Goal: Task Accomplishment & Management: Complete application form

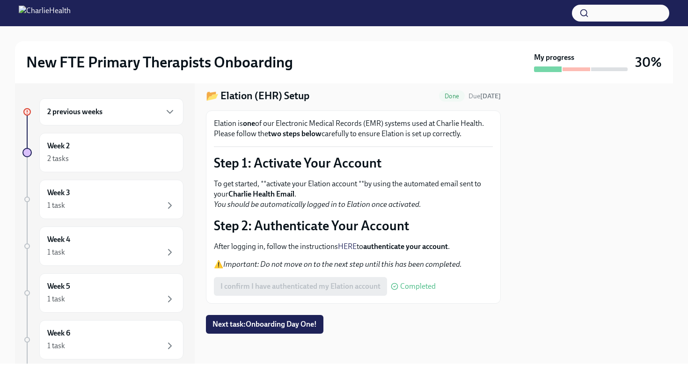
scroll to position [38, 0]
click at [105, 161] on div "2 tasks" at bounding box center [111, 158] width 128 height 11
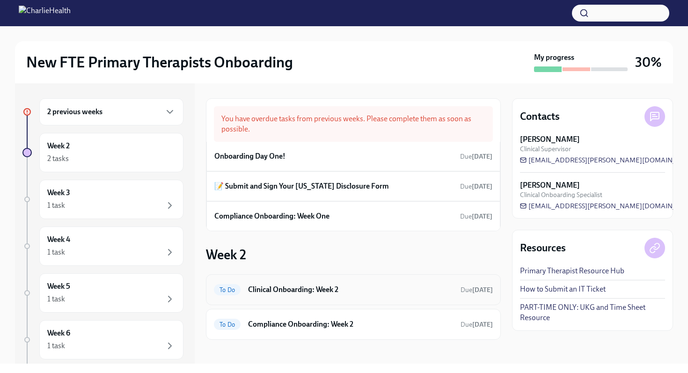
click at [306, 290] on h6 "Clinical Onboarding: Week 2" at bounding box center [350, 290] width 205 height 10
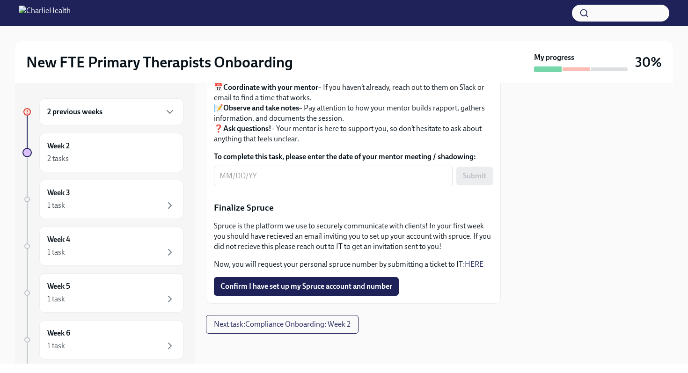
scroll to position [1101, 0]
click at [313, 291] on span "Confirm I have set up my Spruce account and number" at bounding box center [307, 286] width 172 height 9
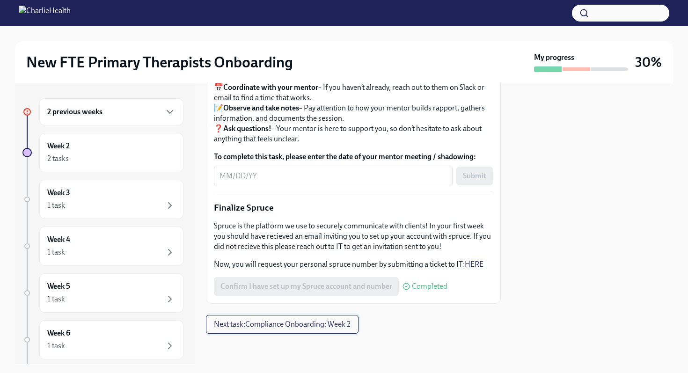
click at [313, 329] on span "Next task : Compliance Onboarding: Week 2" at bounding box center [282, 324] width 137 height 9
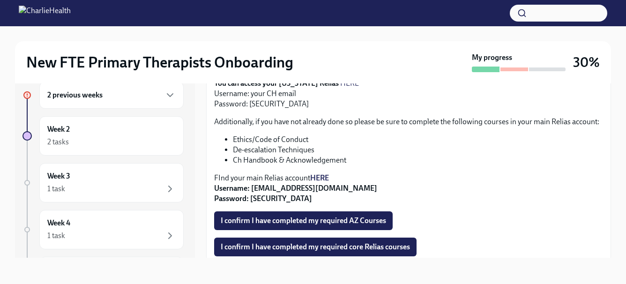
scroll to position [259, 0]
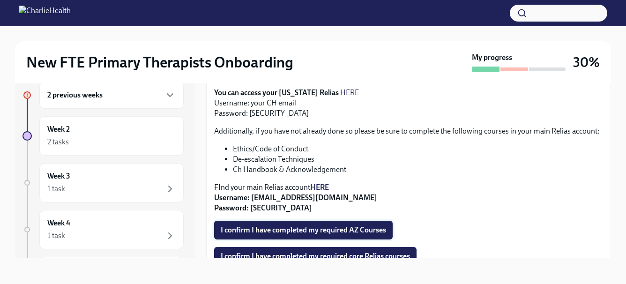
click at [297, 235] on span "I confirm I have completed my required AZ Courses" at bounding box center [303, 229] width 165 height 9
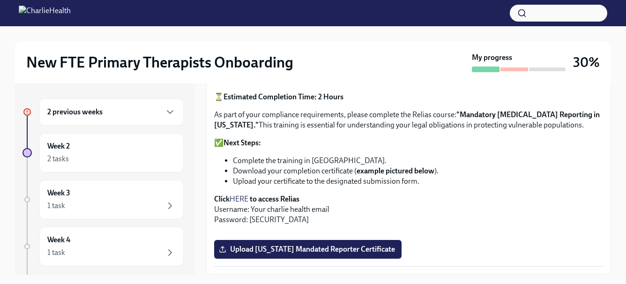
scroll to position [489, 0]
click at [462, 121] on strong ""Mandatory [MEDICAL_DATA] Reporting in [US_STATE]."" at bounding box center [406, 119] width 385 height 19
drag, startPoint x: 461, startPoint y: 120, endPoint x: 427, endPoint y: 131, distance: 35.8
click at [471, 123] on strong ""Mandatory [MEDICAL_DATA] Reporting in [US_STATE]."" at bounding box center [406, 119] width 385 height 19
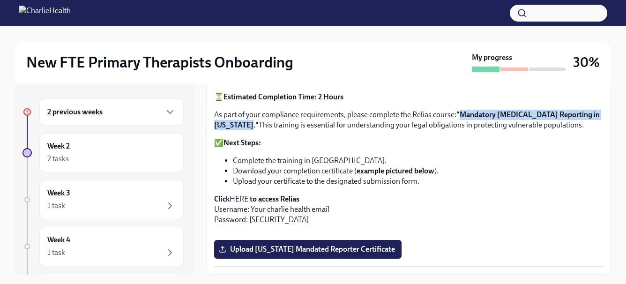
drag, startPoint x: 259, startPoint y: 132, endPoint x: 463, endPoint y: 120, distance: 204.0
click at [463, 120] on strong ""Mandatory [MEDICAL_DATA] Reporting in [US_STATE]."" at bounding box center [406, 119] width 385 height 19
copy strong "Mandatory [MEDICAL_DATA] Reporting in [US_STATE]."
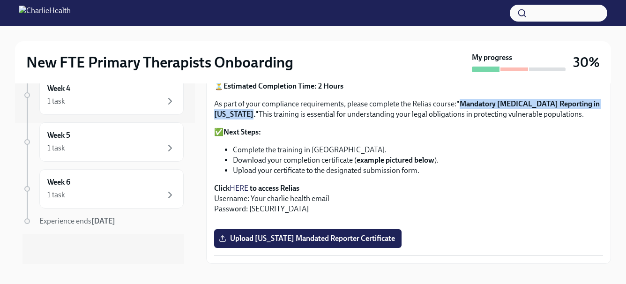
scroll to position [731, 0]
click at [323, 242] on span "Upload [US_STATE] Mandated Reporter Certificate" at bounding box center [308, 238] width 174 height 9
click at [0, 0] on input "Upload [US_STATE] Mandated Reporter Certificate" at bounding box center [0, 0] width 0 height 0
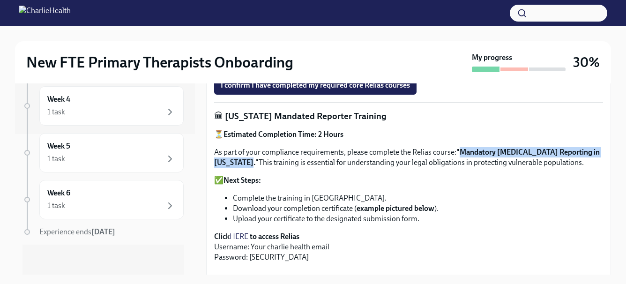
scroll to position [445, 0]
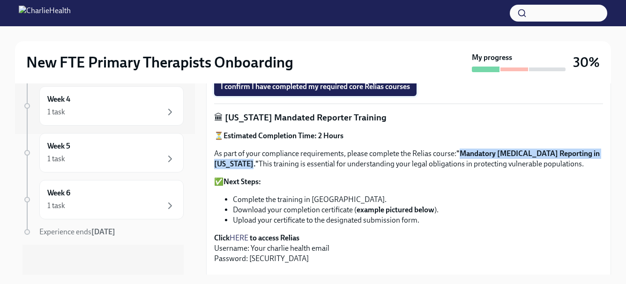
click at [335, 91] on span "I confirm I have completed my required core Relias courses" at bounding box center [315, 86] width 189 height 9
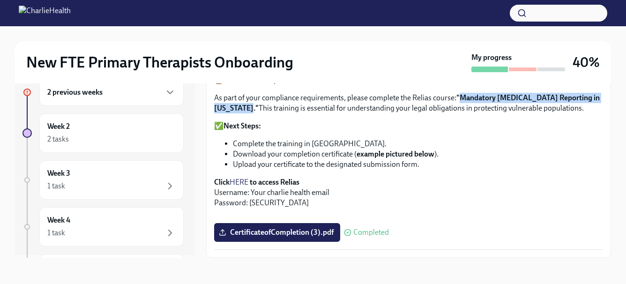
scroll to position [0, 0]
click at [118, 140] on div "2 tasks" at bounding box center [111, 141] width 128 height 11
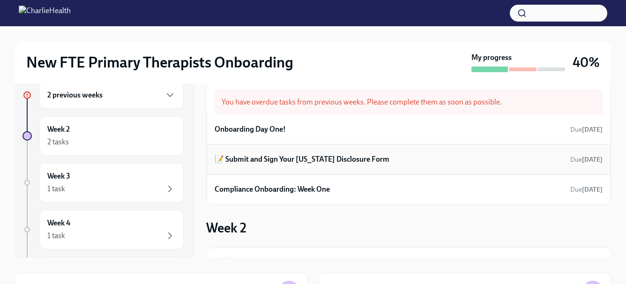
click at [268, 159] on h6 "📝 Submit and Sign Your [US_STATE] Disclosure Form" at bounding box center [301, 159] width 175 height 10
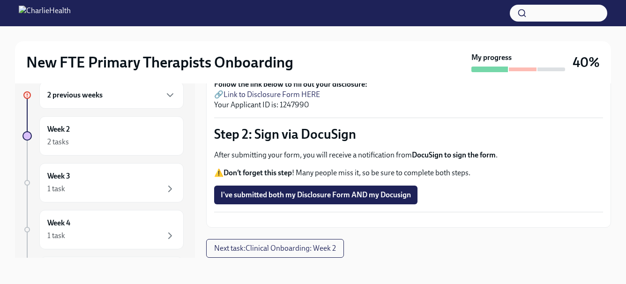
scroll to position [124, 0]
click at [291, 250] on span "Next task : Clinical Onboarding: Week 2" at bounding box center [275, 247] width 122 height 9
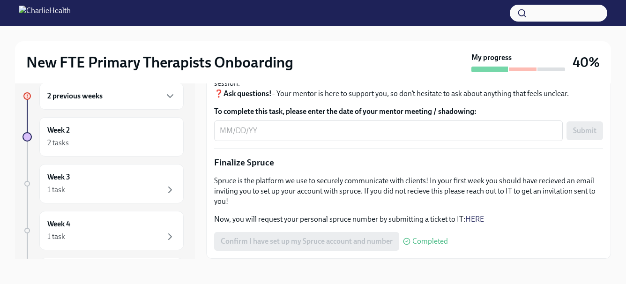
scroll to position [17, 0]
click at [120, 153] on div "Week 2 2 tasks" at bounding box center [111, 135] width 144 height 39
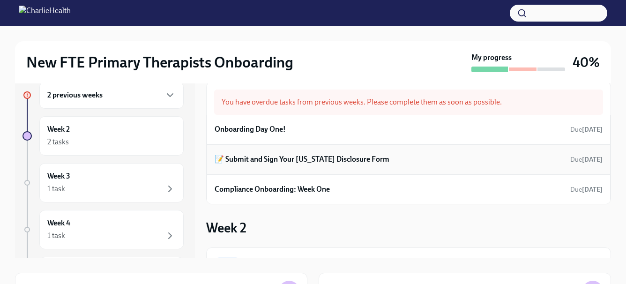
click at [286, 161] on h6 "📝 Submit and Sign Your [US_STATE] Disclosure Form" at bounding box center [301, 159] width 175 height 10
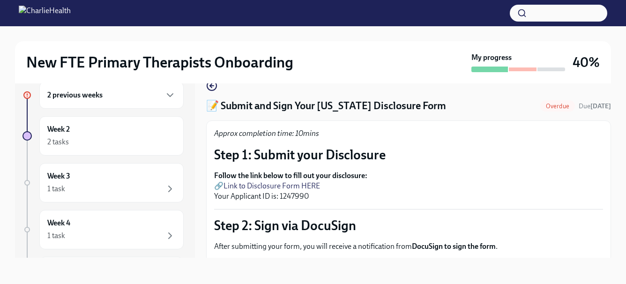
scroll to position [4, 0]
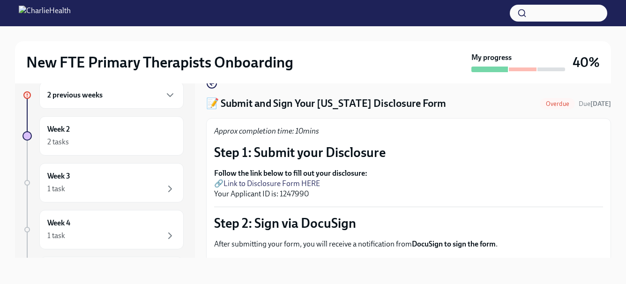
click at [275, 187] on link "Link to Disclosure Form HERE" at bounding box center [271, 183] width 96 height 9
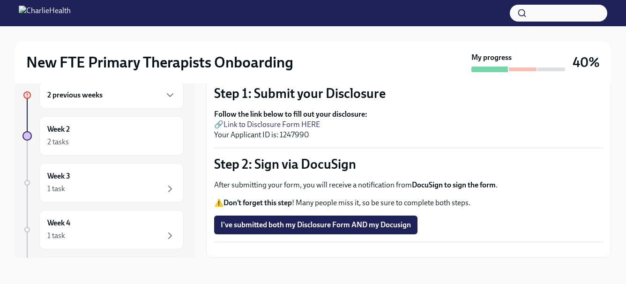
scroll to position [63, 0]
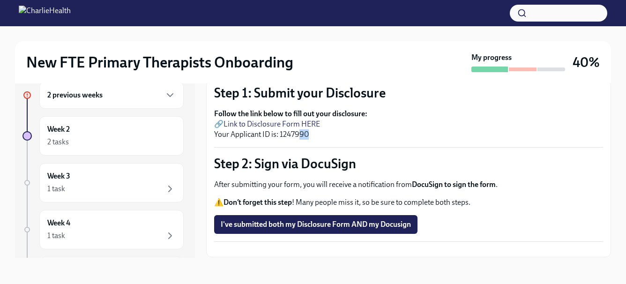
drag, startPoint x: 321, startPoint y: 136, endPoint x: 298, endPoint y: 133, distance: 22.6
click at [298, 133] on p "Follow the link below to fill out your disclosure: 🔗 Link to Disclosure Form HE…" at bounding box center [408, 124] width 389 height 31
click at [325, 139] on p "Follow the link below to fill out your disclosure: 🔗 Link to Disclosure Form HE…" at bounding box center [408, 124] width 389 height 31
drag, startPoint x: 322, startPoint y: 136, endPoint x: 279, endPoint y: 132, distance: 43.3
click at [279, 132] on p "Follow the link below to fill out your disclosure: 🔗 Link to Disclosure Form HE…" at bounding box center [408, 124] width 389 height 31
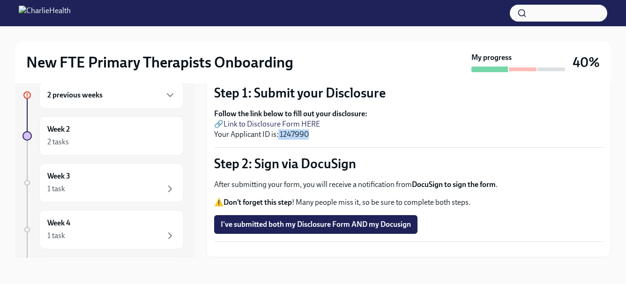
copy p "1247990"
click at [256, 127] on link "Link to Disclosure Form HERE" at bounding box center [271, 123] width 96 height 9
click at [255, 126] on link "Link to Disclosure Form HERE" at bounding box center [271, 123] width 96 height 9
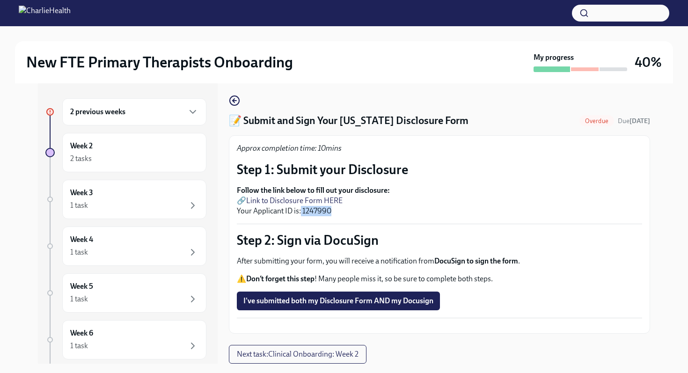
scroll to position [0, 0]
